Goal: Communication & Community: Answer question/provide support

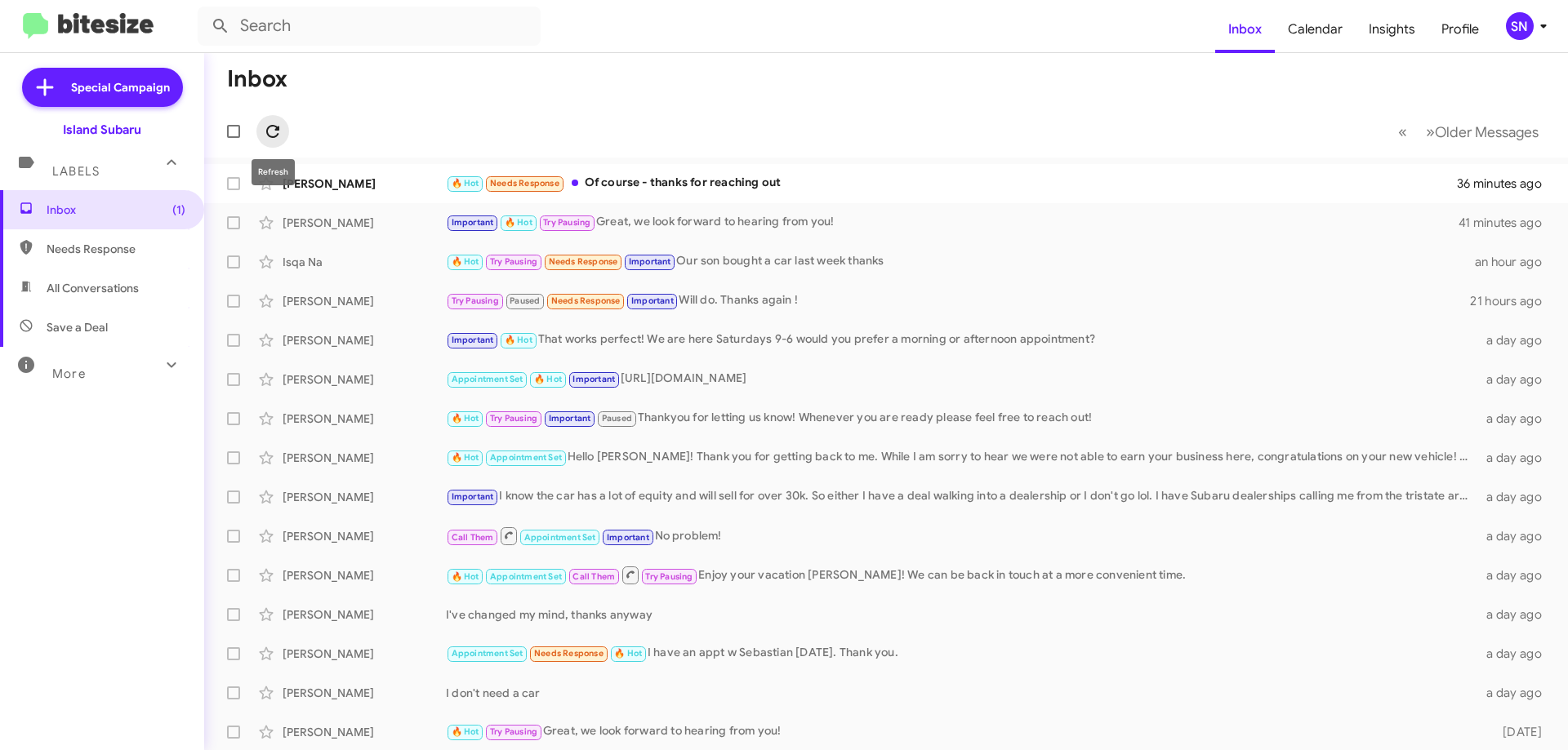
click at [274, 135] on icon at bounding box center [273, 131] width 20 height 20
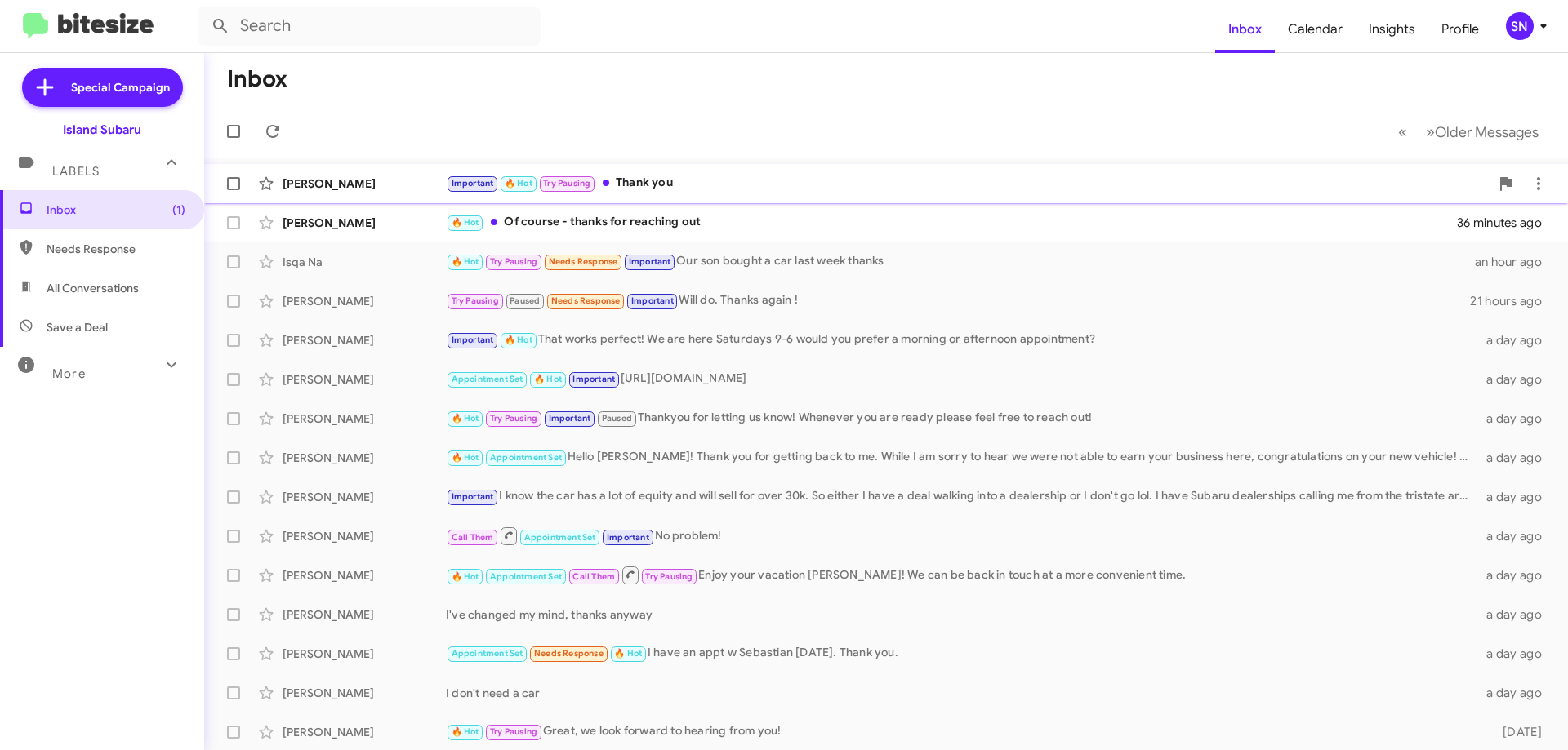
click at [727, 181] on div "Important 🔥 Hot Try Pausing Thank you" at bounding box center [967, 183] width 1043 height 19
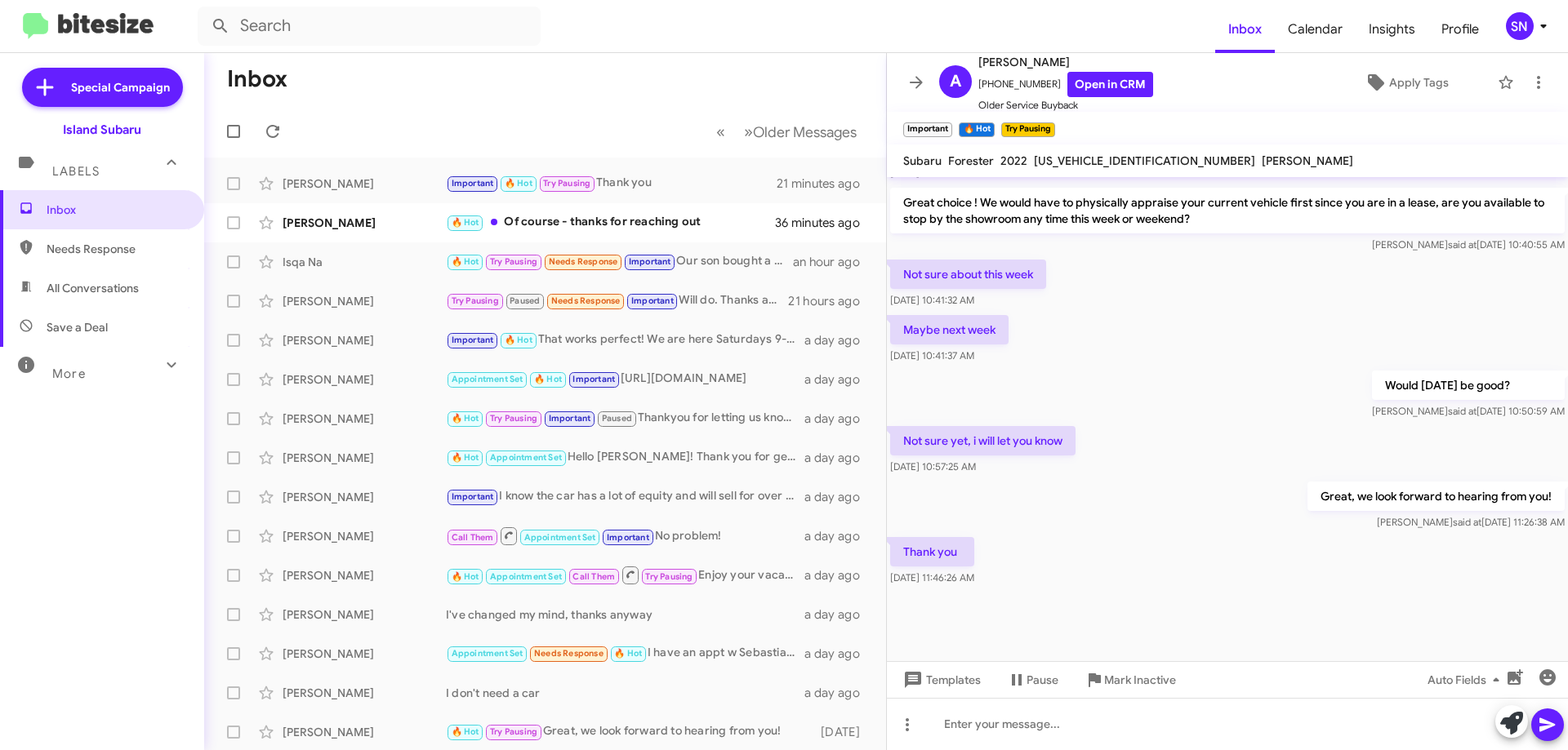
scroll to position [806, 0]
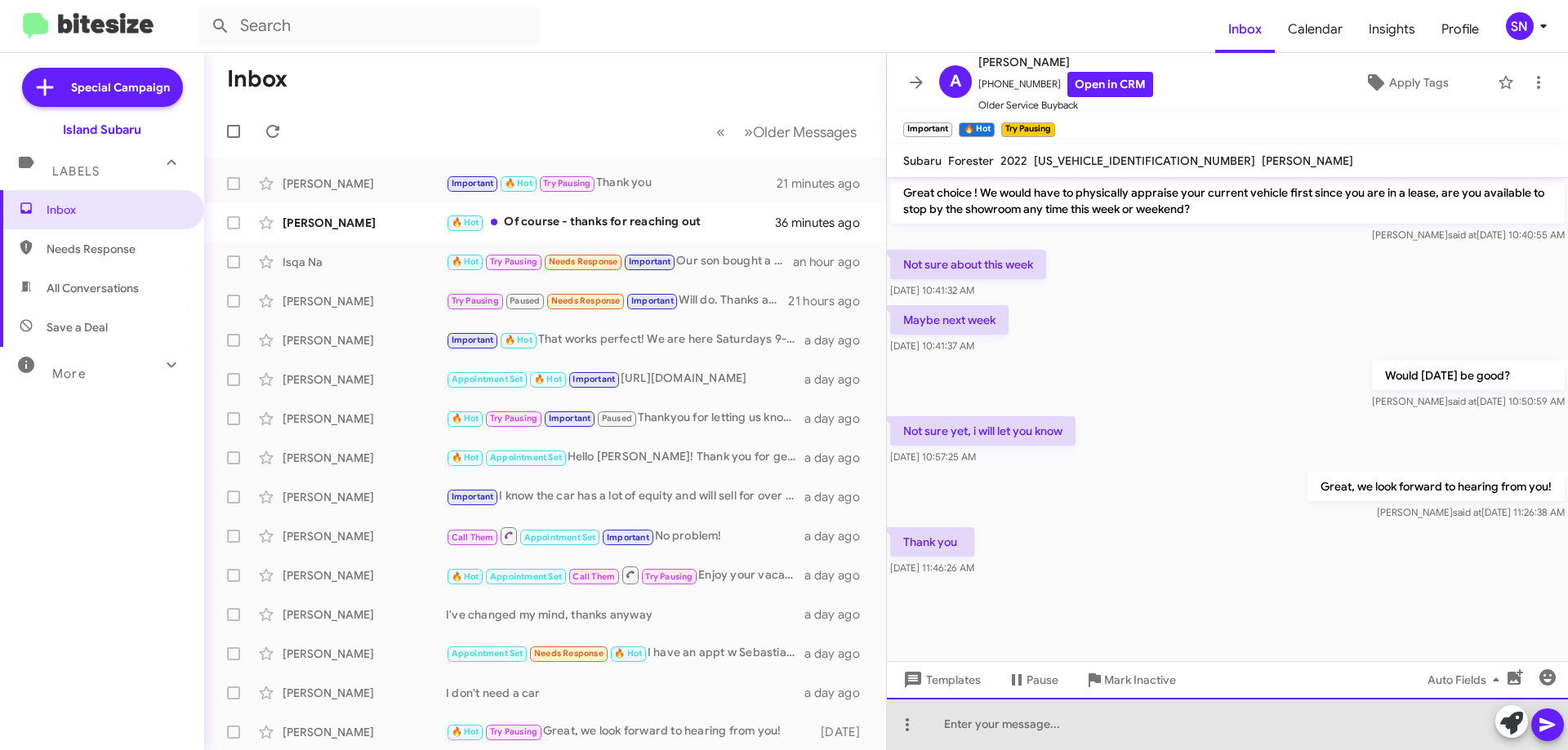
click at [1010, 712] on div at bounding box center [1227, 724] width 681 height 53
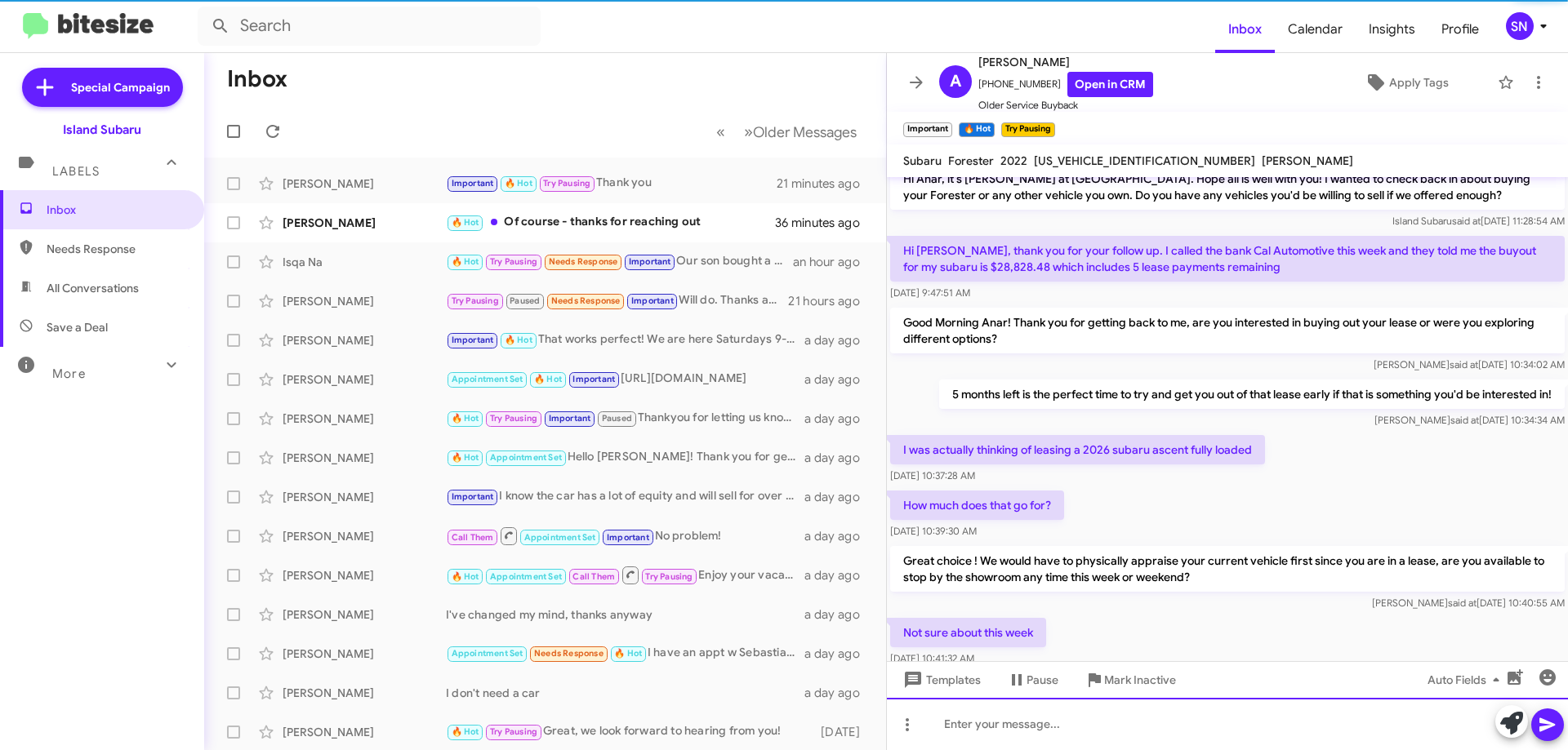
scroll to position [1093, 0]
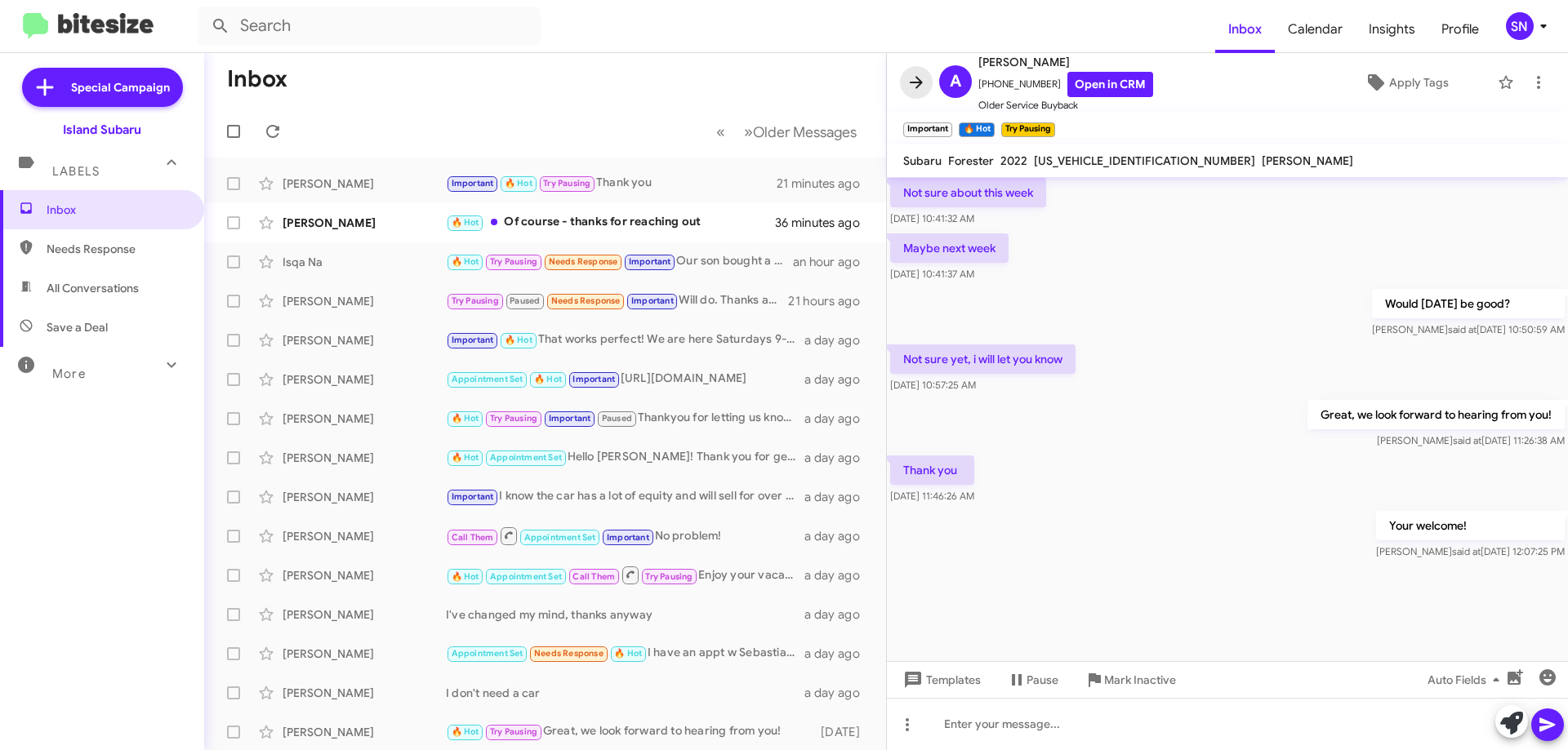
click at [915, 89] on icon at bounding box center [916, 83] width 20 height 20
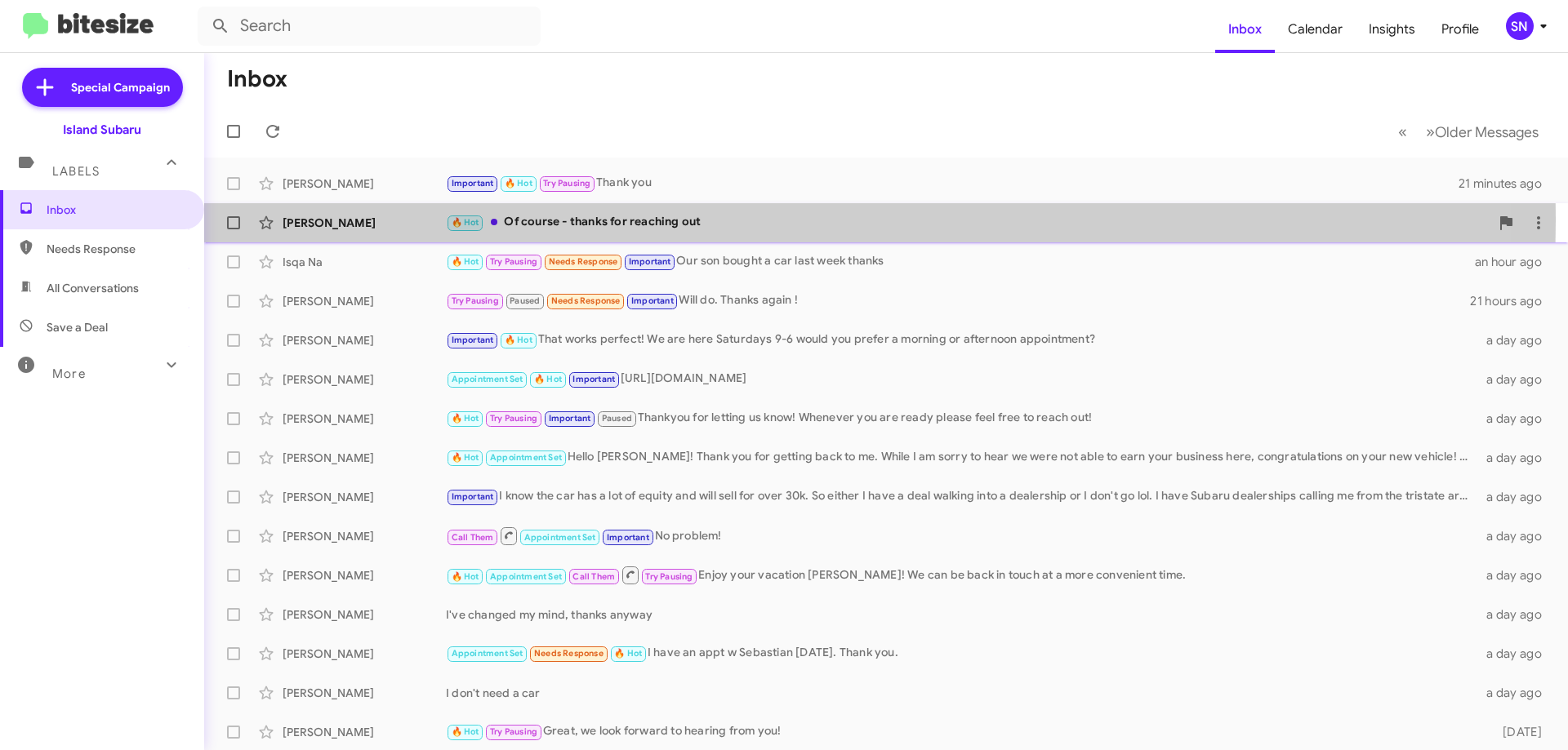
click at [703, 221] on div "🔥 Hot Of course - thanks for reaching out" at bounding box center [967, 222] width 1043 height 19
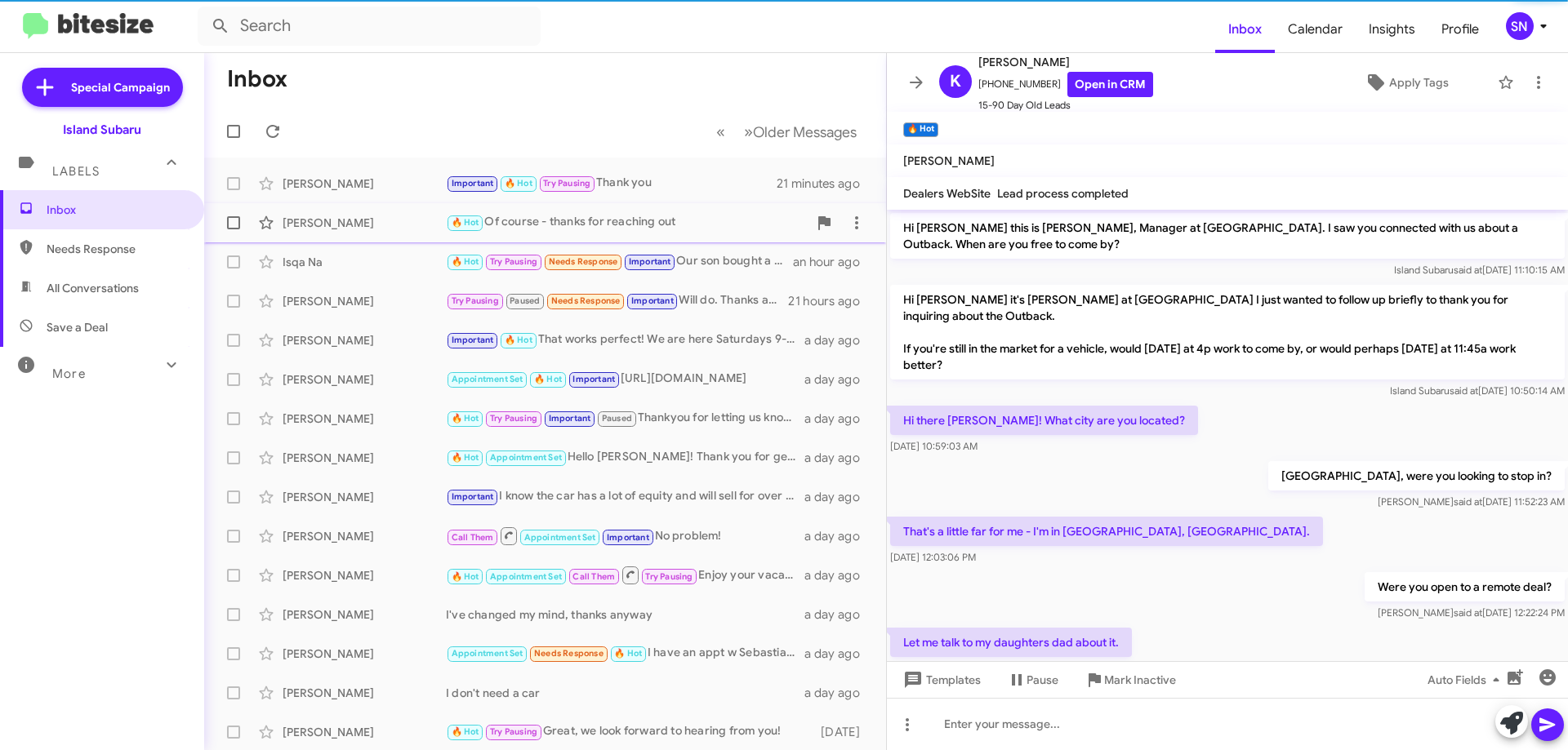
scroll to position [812, 0]
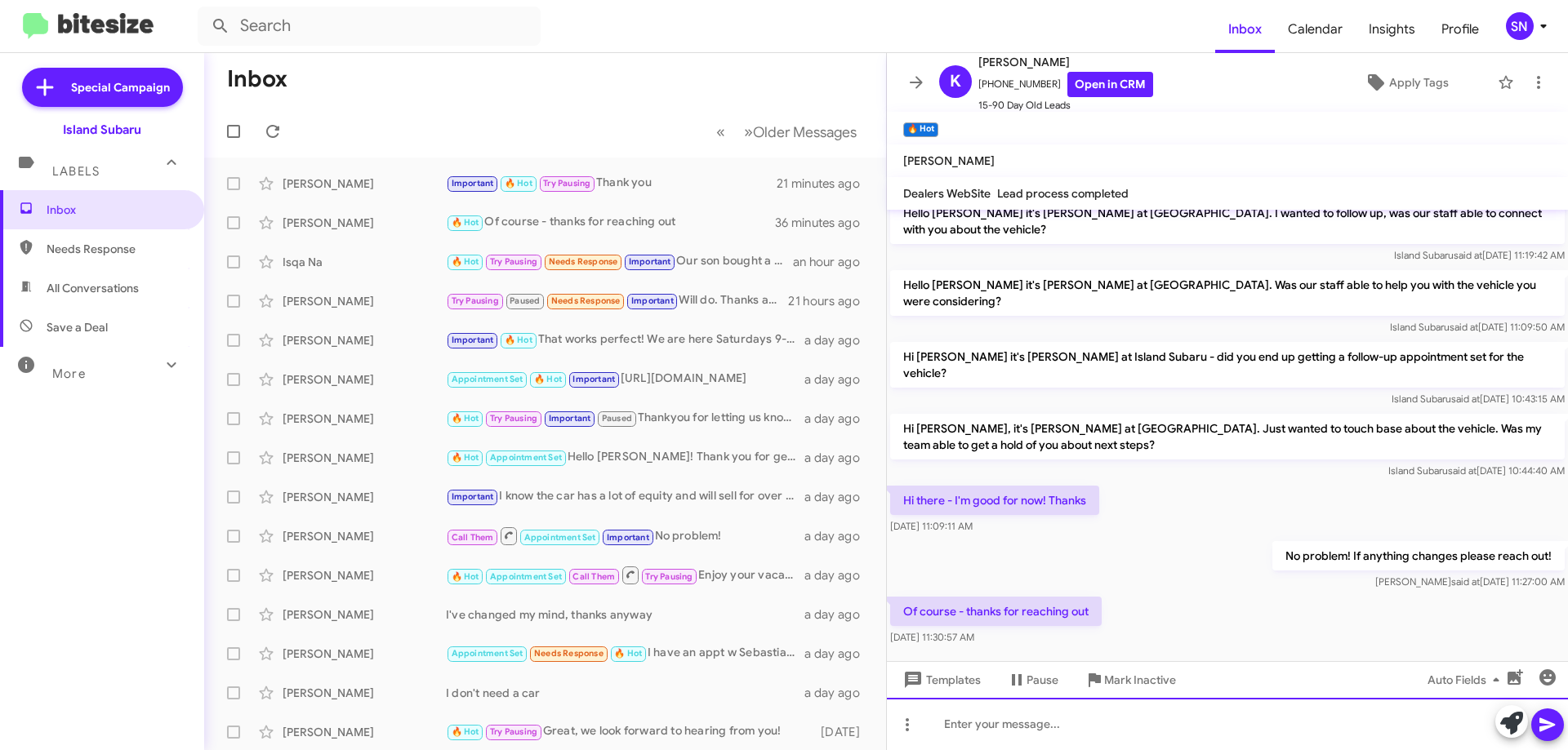
click at [988, 739] on div at bounding box center [1227, 724] width 681 height 53
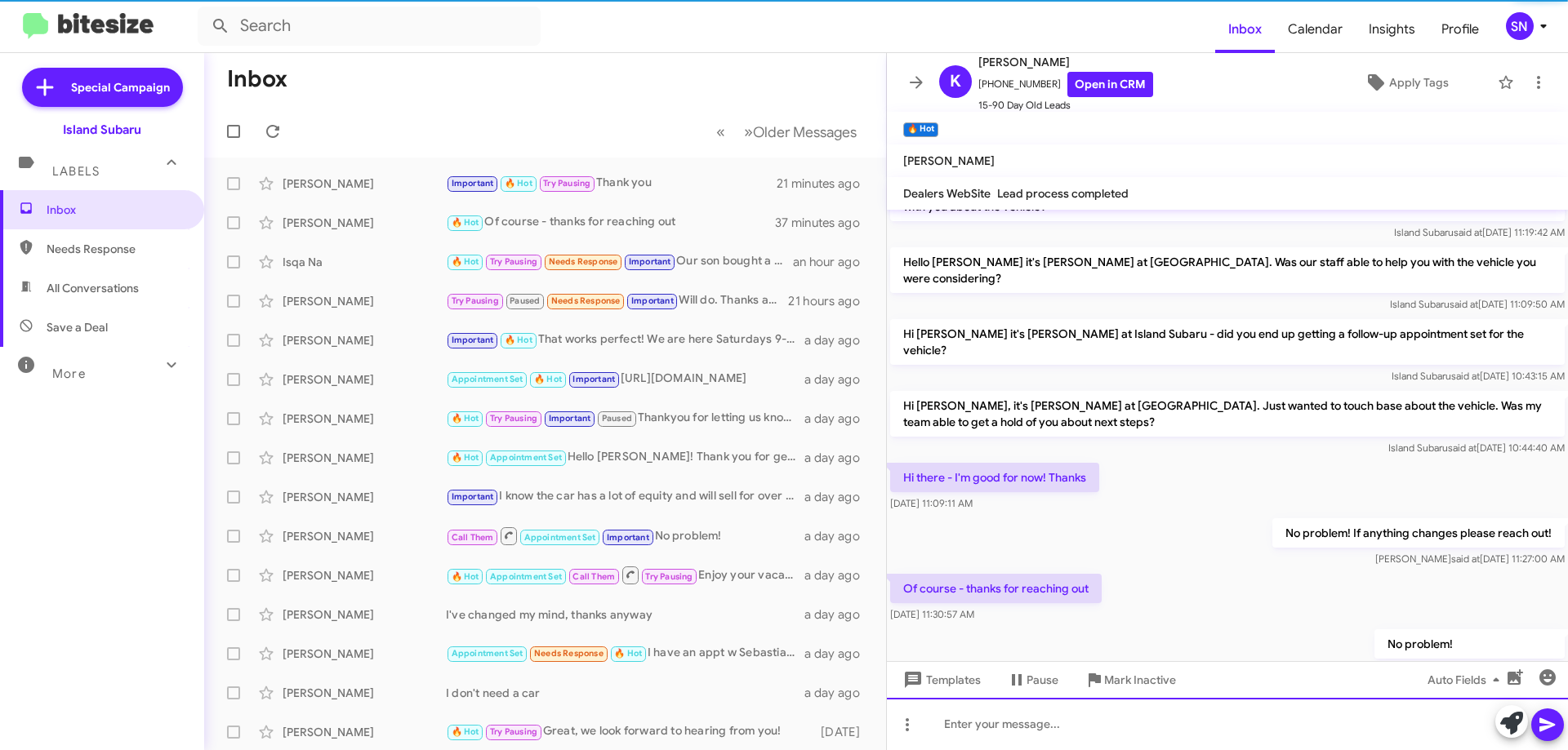
scroll to position [871, 0]
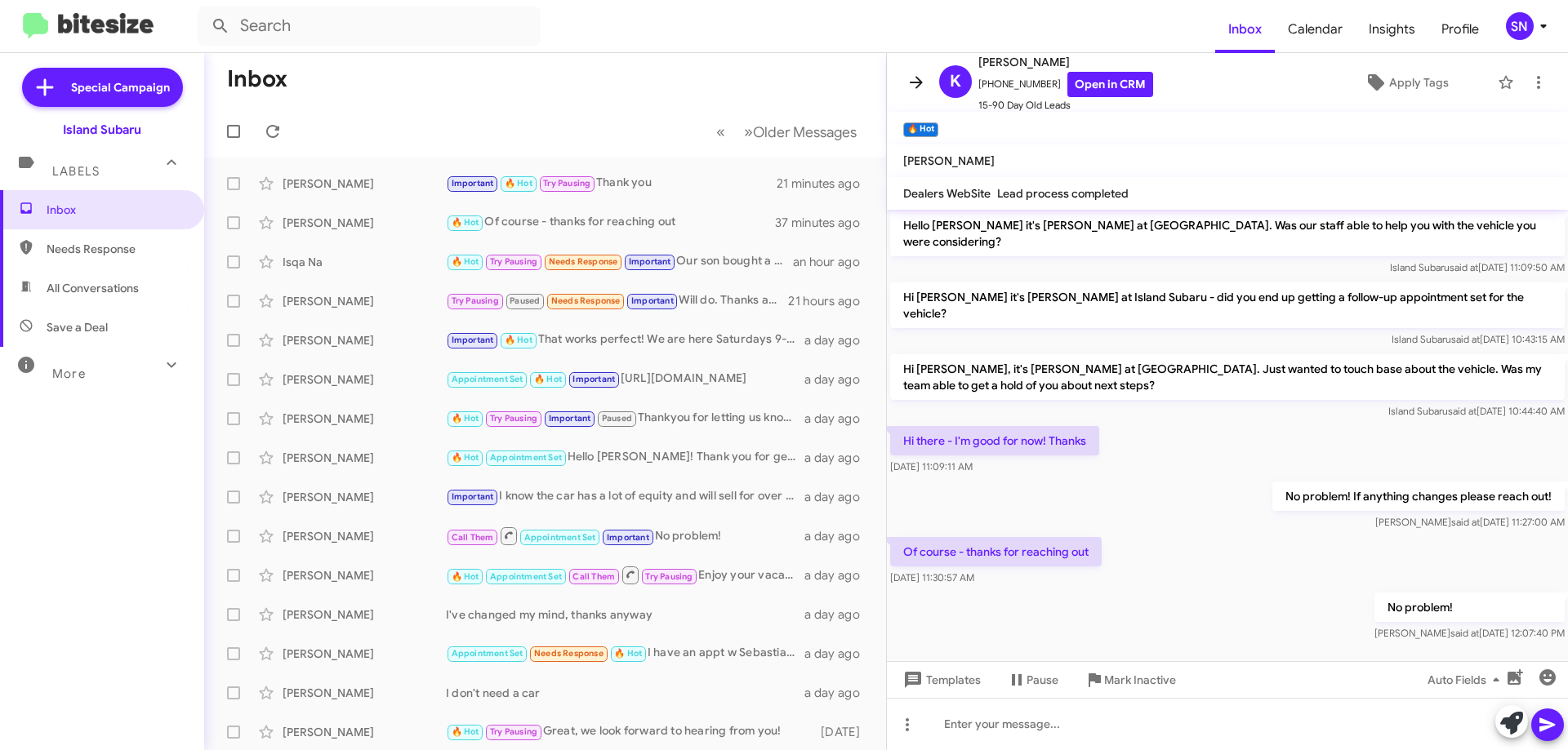
click at [916, 72] on button at bounding box center [916, 83] width 33 height 33
